Goal: Task Accomplishment & Management: Manage account settings

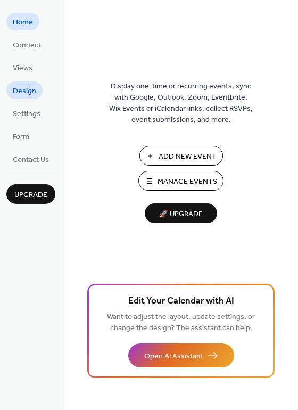
click at [23, 91] on span "Design" at bounding box center [24, 91] width 23 height 11
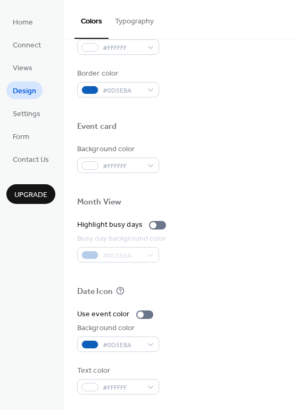
scroll to position [456, 0]
drag, startPoint x: 234, startPoint y: 128, endPoint x: 192, endPoint y: 118, distance: 42.8
click at [233, 128] on div "Event card" at bounding box center [181, 128] width 208 height 14
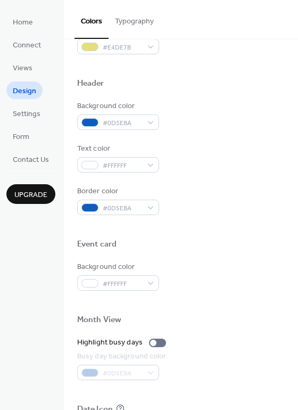
scroll to position [243, 0]
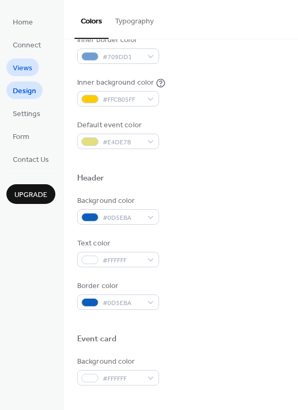
click at [25, 71] on span "Views" at bounding box center [23, 68] width 20 height 11
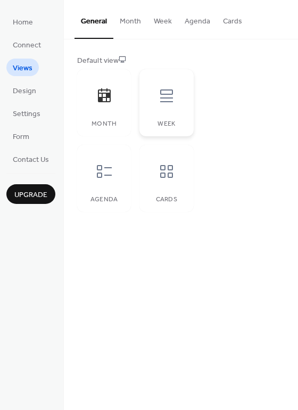
click at [165, 98] on icon at bounding box center [166, 95] width 13 height 13
click at [105, 103] on div at bounding box center [104, 96] width 32 height 32
click at [105, 169] on icon at bounding box center [104, 171] width 17 height 17
click at [105, 110] on div at bounding box center [104, 96] width 32 height 32
